Goal: Task Accomplishment & Management: Manage account settings

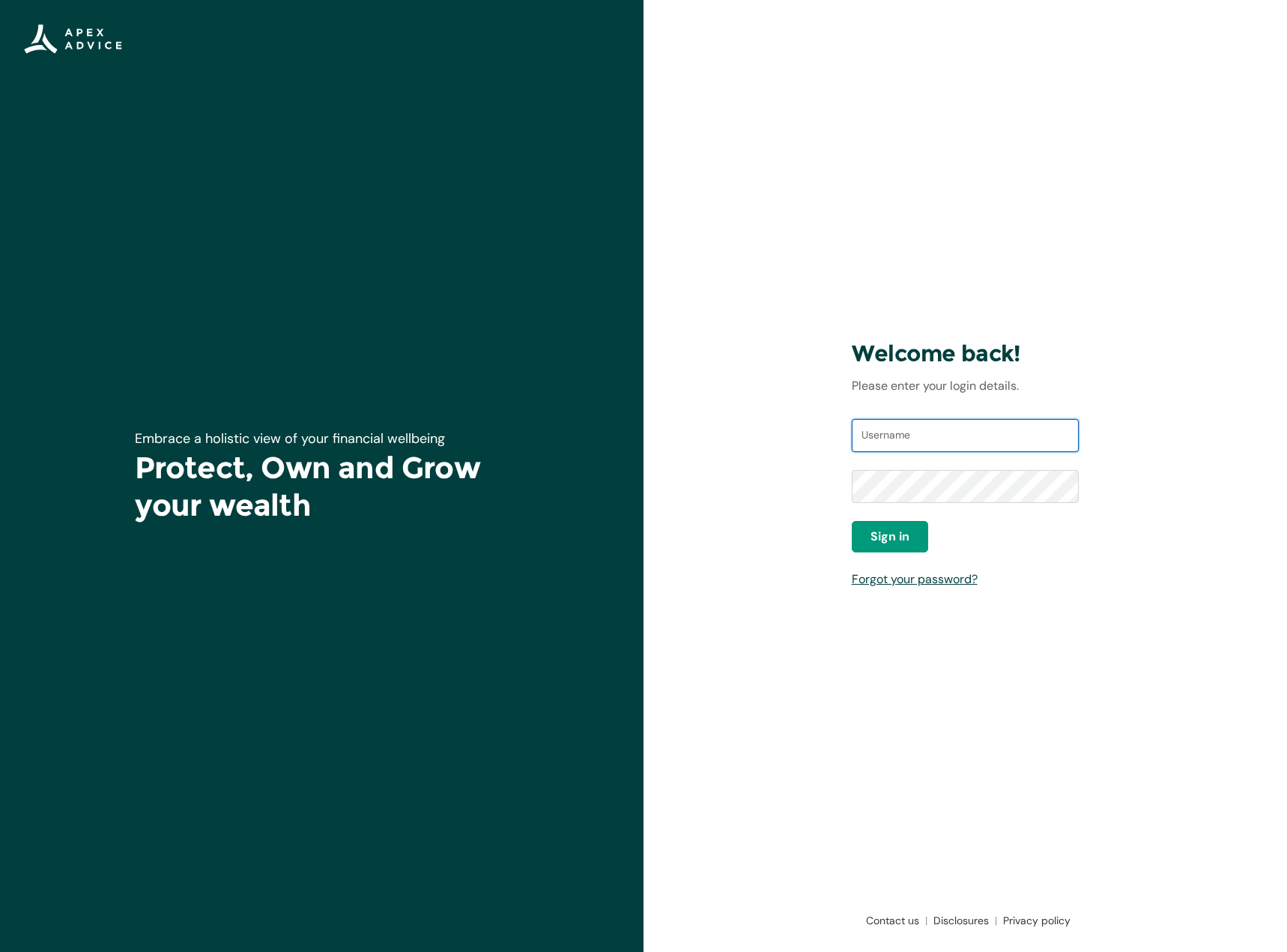
click at [891, 425] on input "Username" at bounding box center [966, 435] width 228 height 33
type input "[EMAIL_ADDRESS][DOMAIN_NAME]"
click at [887, 529] on span "Sign in" at bounding box center [890, 536] width 39 height 18
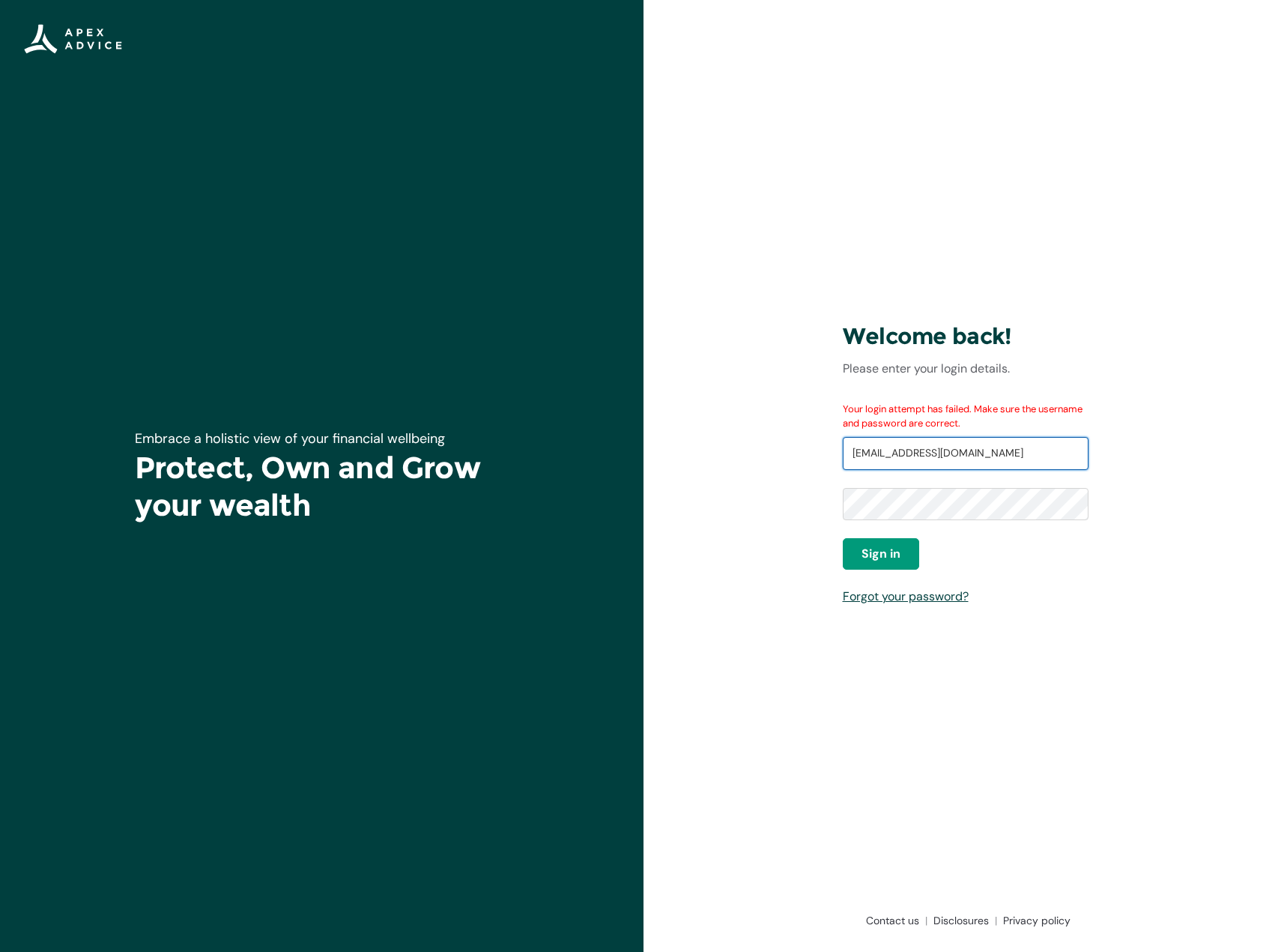
click at [955, 452] on input "[EMAIL_ADDRESS][DOMAIN_NAME]" at bounding box center [966, 453] width 246 height 33
click at [907, 556] on button "Sign in" at bounding box center [881, 553] width 77 height 32
click at [900, 549] on button "Sign in" at bounding box center [881, 553] width 77 height 32
drag, startPoint x: 935, startPoint y: 452, endPoint x: 976, endPoint y: 453, distance: 41.0
click at [939, 452] on input "[EMAIL_ADDRESS][DOMAIN_NAME]" at bounding box center [966, 453] width 246 height 33
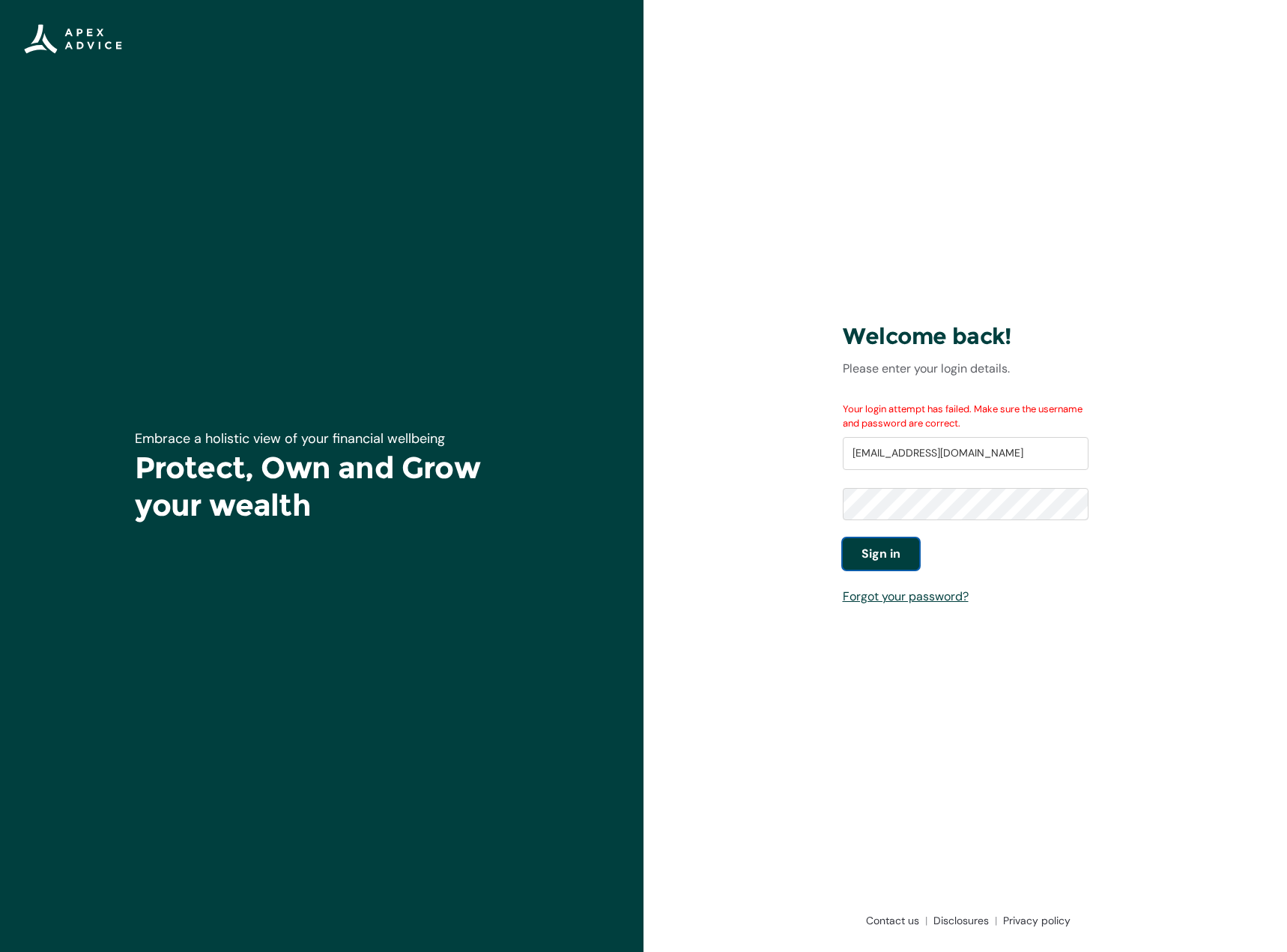
click at [906, 542] on button "Sign in" at bounding box center [881, 553] width 77 height 32
click at [924, 601] on link "Forgot your password?" at bounding box center [906, 596] width 126 height 16
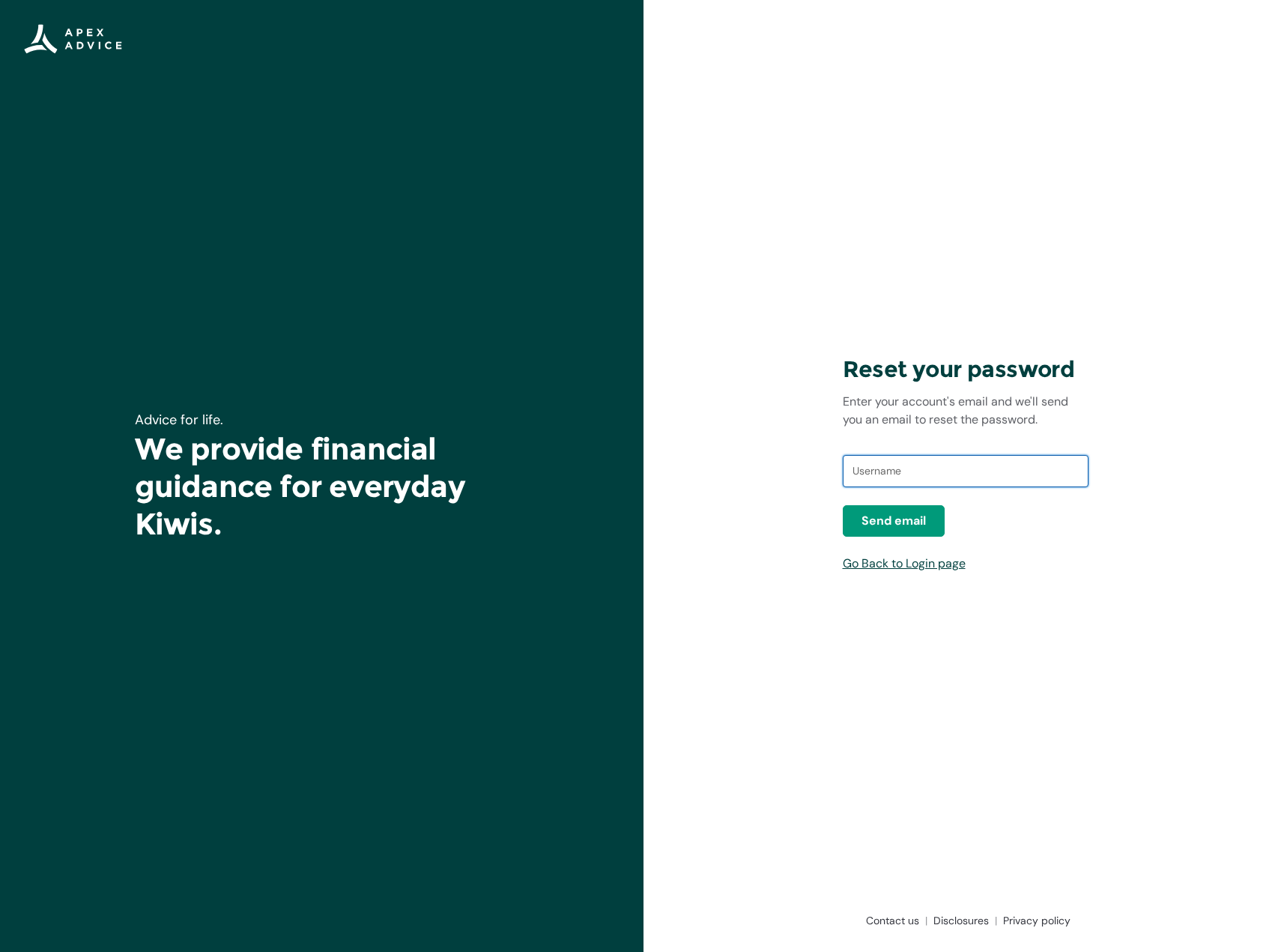
click at [893, 465] on input "text" at bounding box center [966, 471] width 246 height 33
type input "hthrupp@madkiwi.net.nz"
click at [891, 525] on span "Send email" at bounding box center [894, 521] width 64 height 18
